Goal: Find specific page/section: Find specific page/section

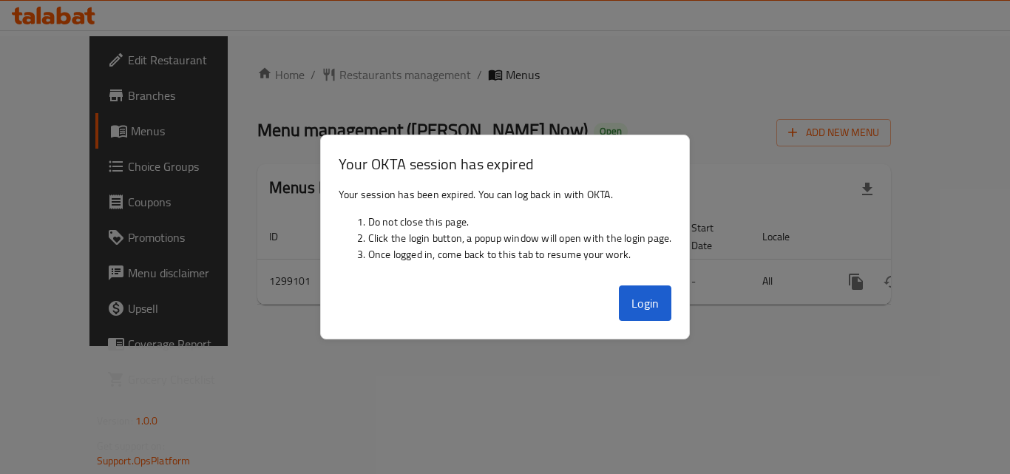
click at [649, 306] on button "Login" at bounding box center [645, 302] width 53 height 35
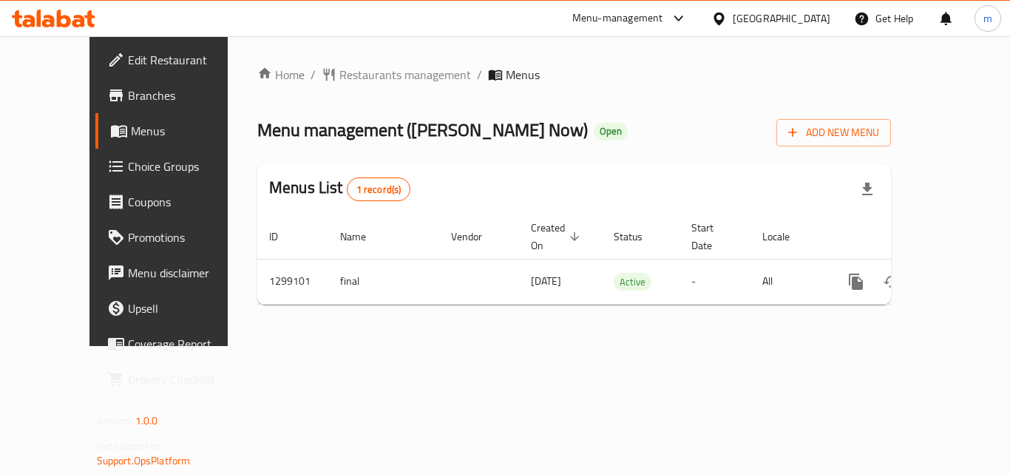
click at [812, 19] on div "[GEOGRAPHIC_DATA]" at bounding box center [782, 18] width 98 height 16
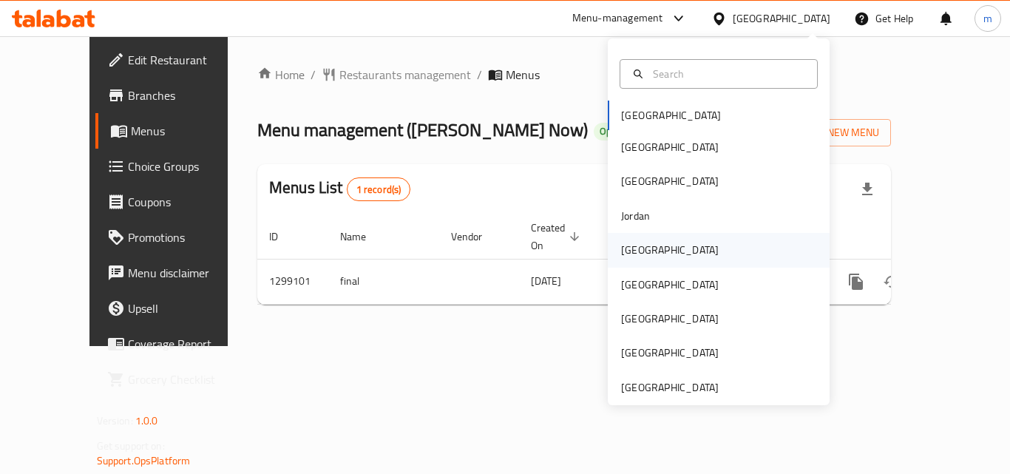
click at [638, 254] on div "[GEOGRAPHIC_DATA]" at bounding box center [670, 250] width 98 height 16
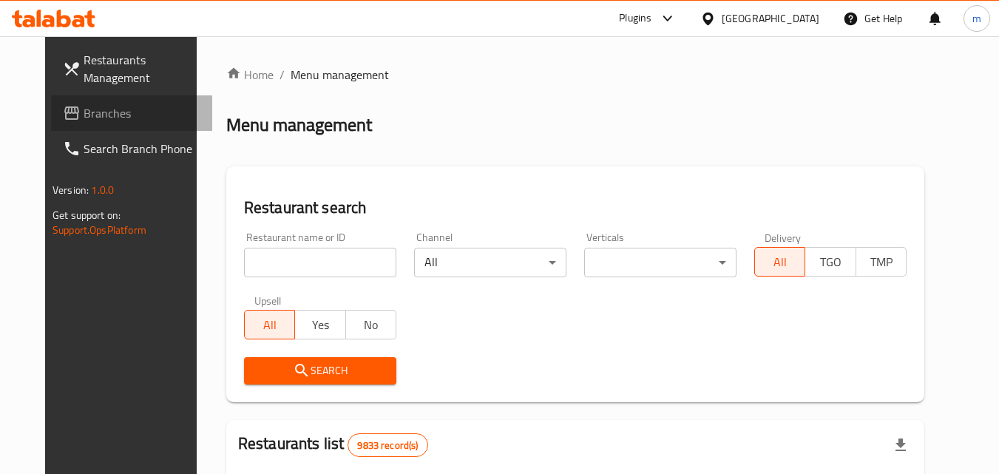
click at [92, 123] on link "Branches" at bounding box center [131, 112] width 161 height 35
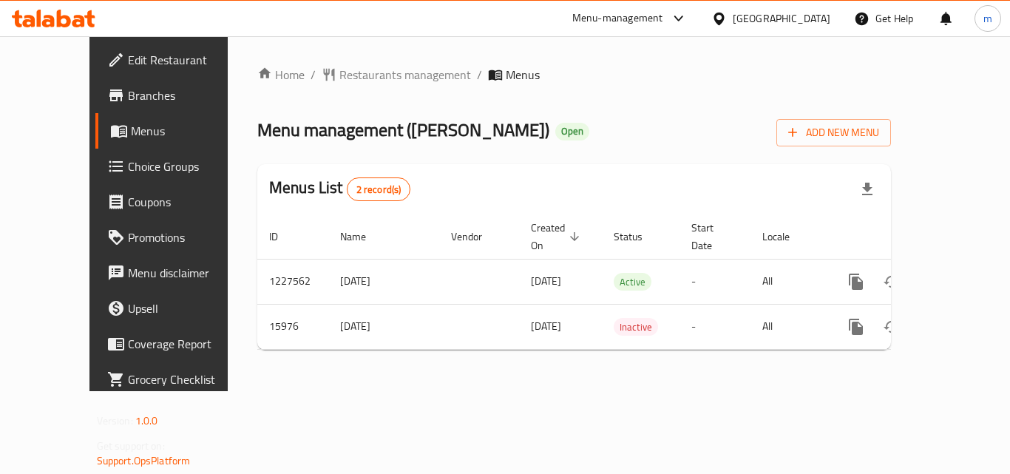
click at [733, 21] on div at bounding box center [721, 18] width 21 height 16
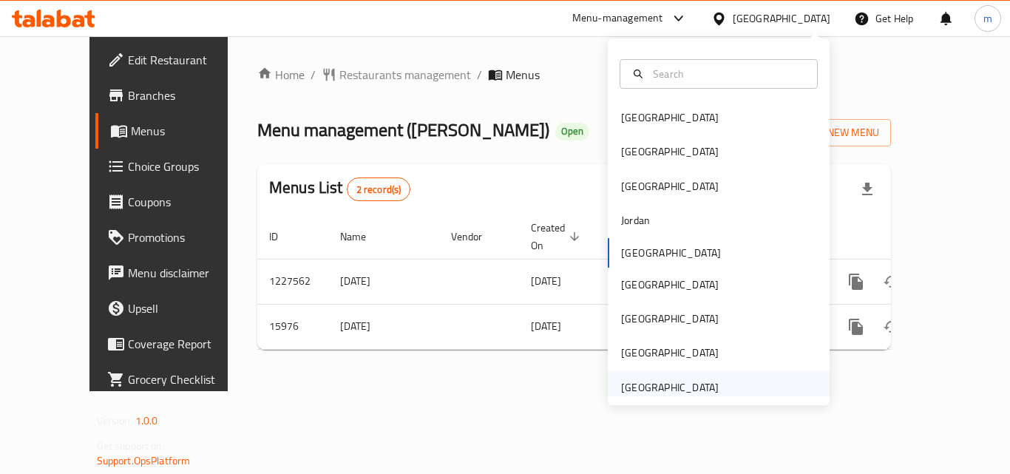
click at [647, 373] on div "[GEOGRAPHIC_DATA]" at bounding box center [669, 387] width 121 height 34
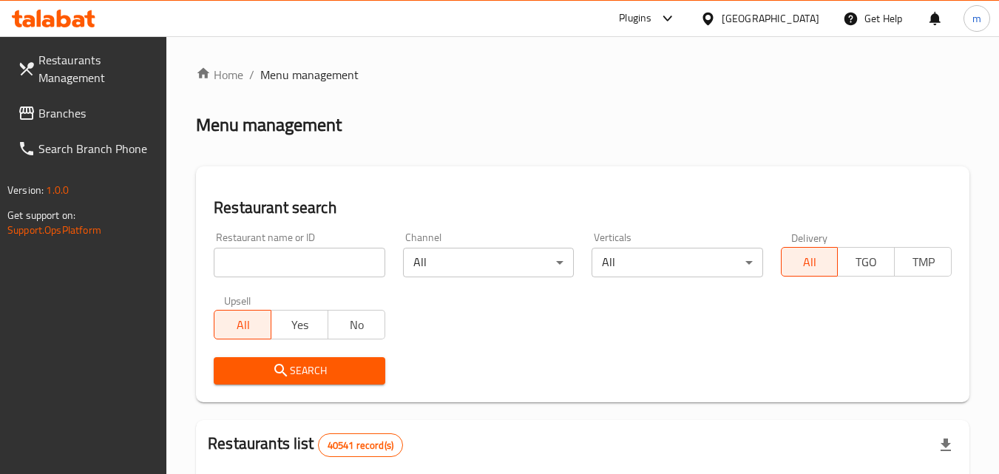
click at [112, 126] on link "Branches" at bounding box center [86, 112] width 161 height 35
